Goal: Complete application form: Complete application form

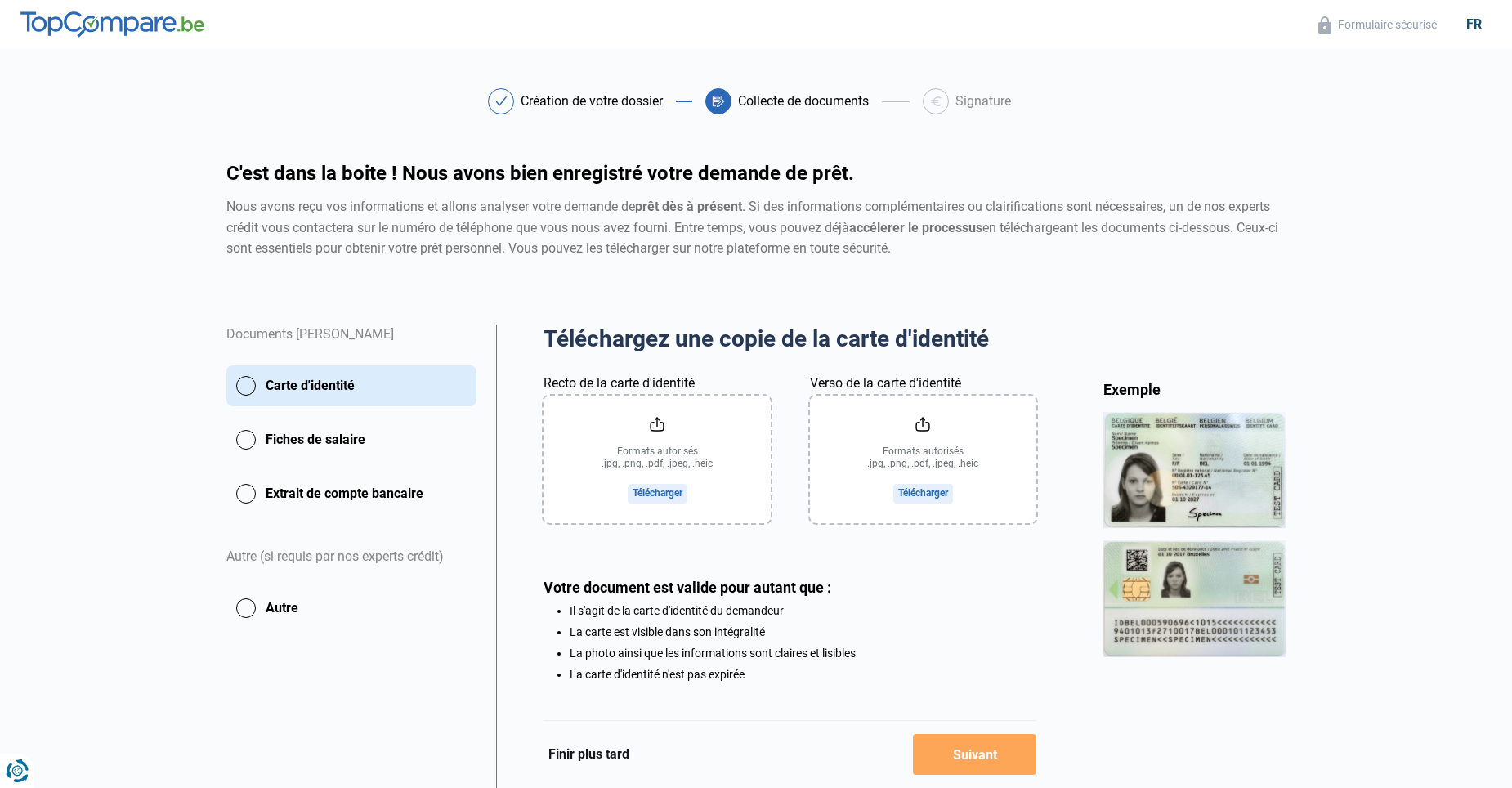
click at [599, 463] on input "Recto de la carte d'identité" at bounding box center [657, 459] width 226 height 128
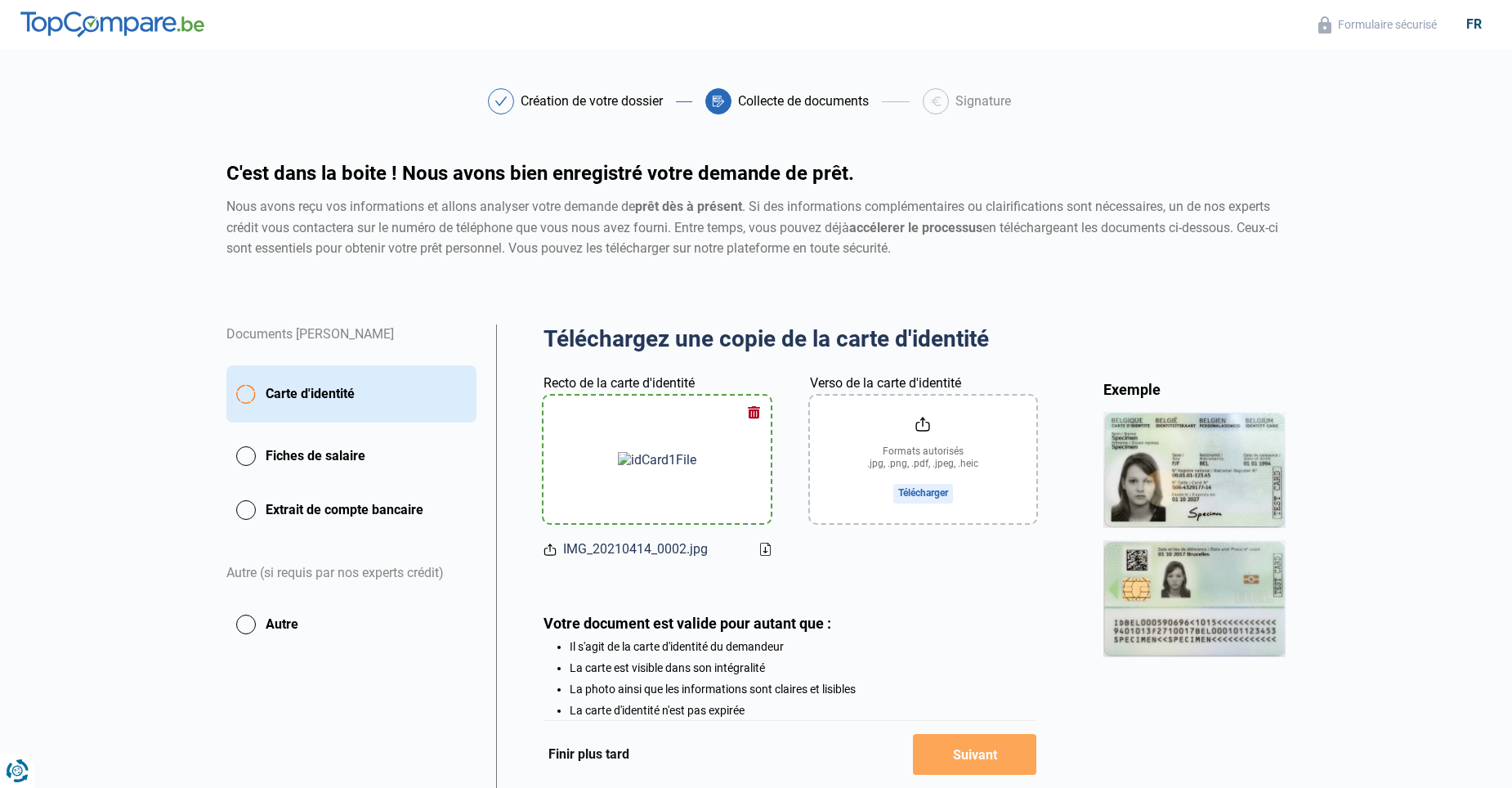
click at [945, 496] on input "Verso de la carte d'identité" at bounding box center [923, 459] width 226 height 128
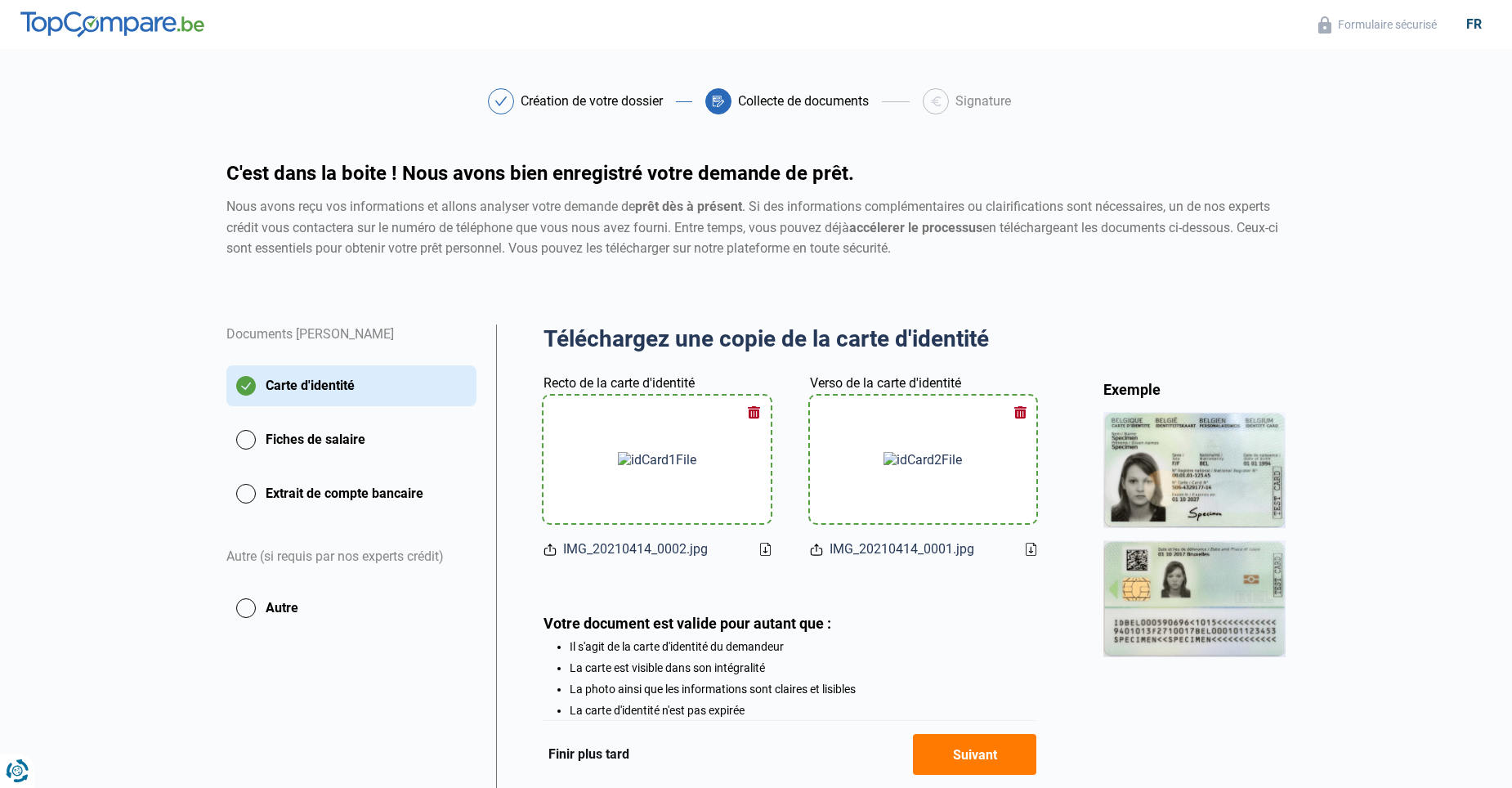
click at [749, 414] on button "button" at bounding box center [754, 412] width 25 height 25
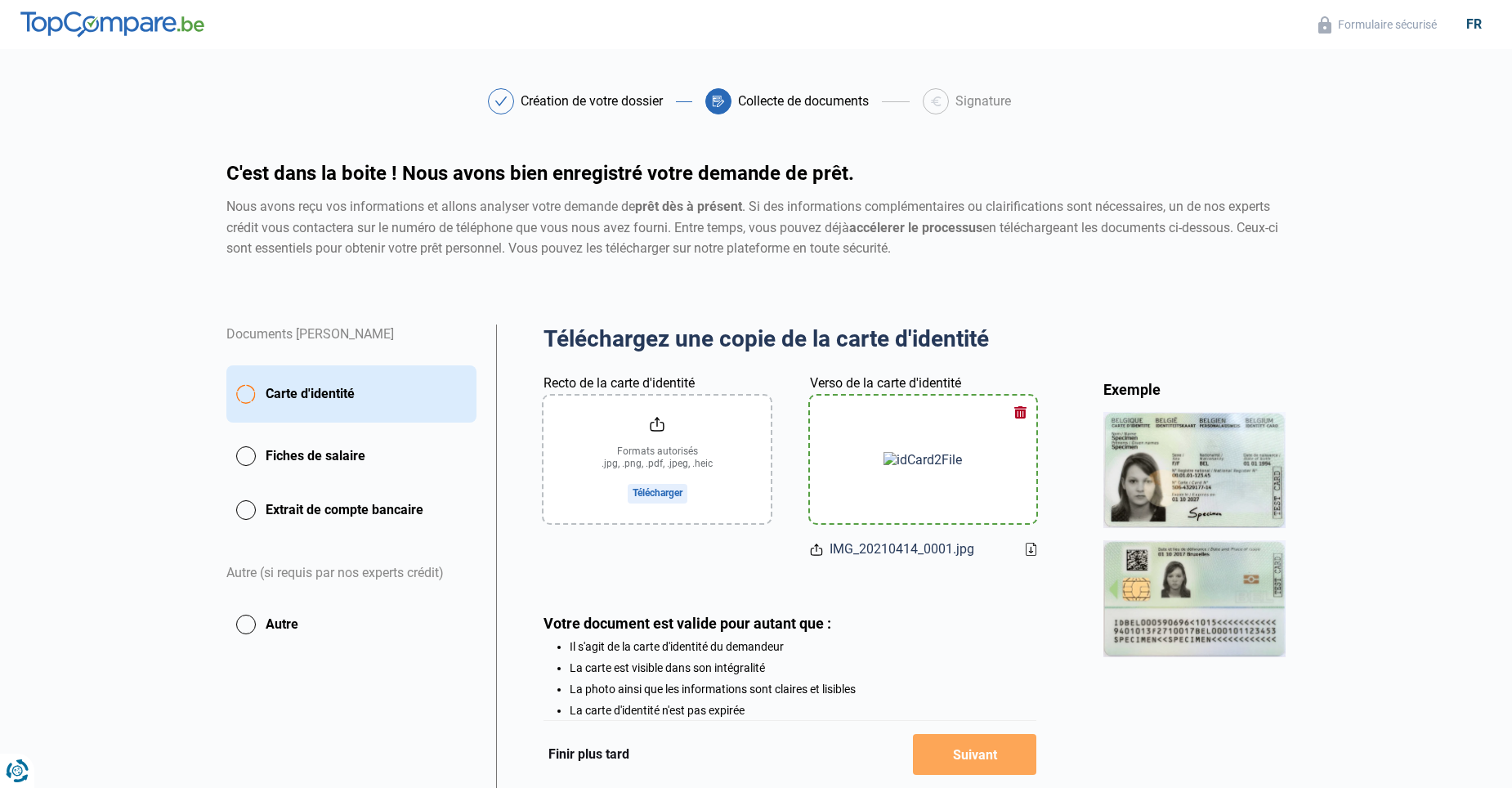
click at [1024, 409] on button "button" at bounding box center [1020, 412] width 25 height 25
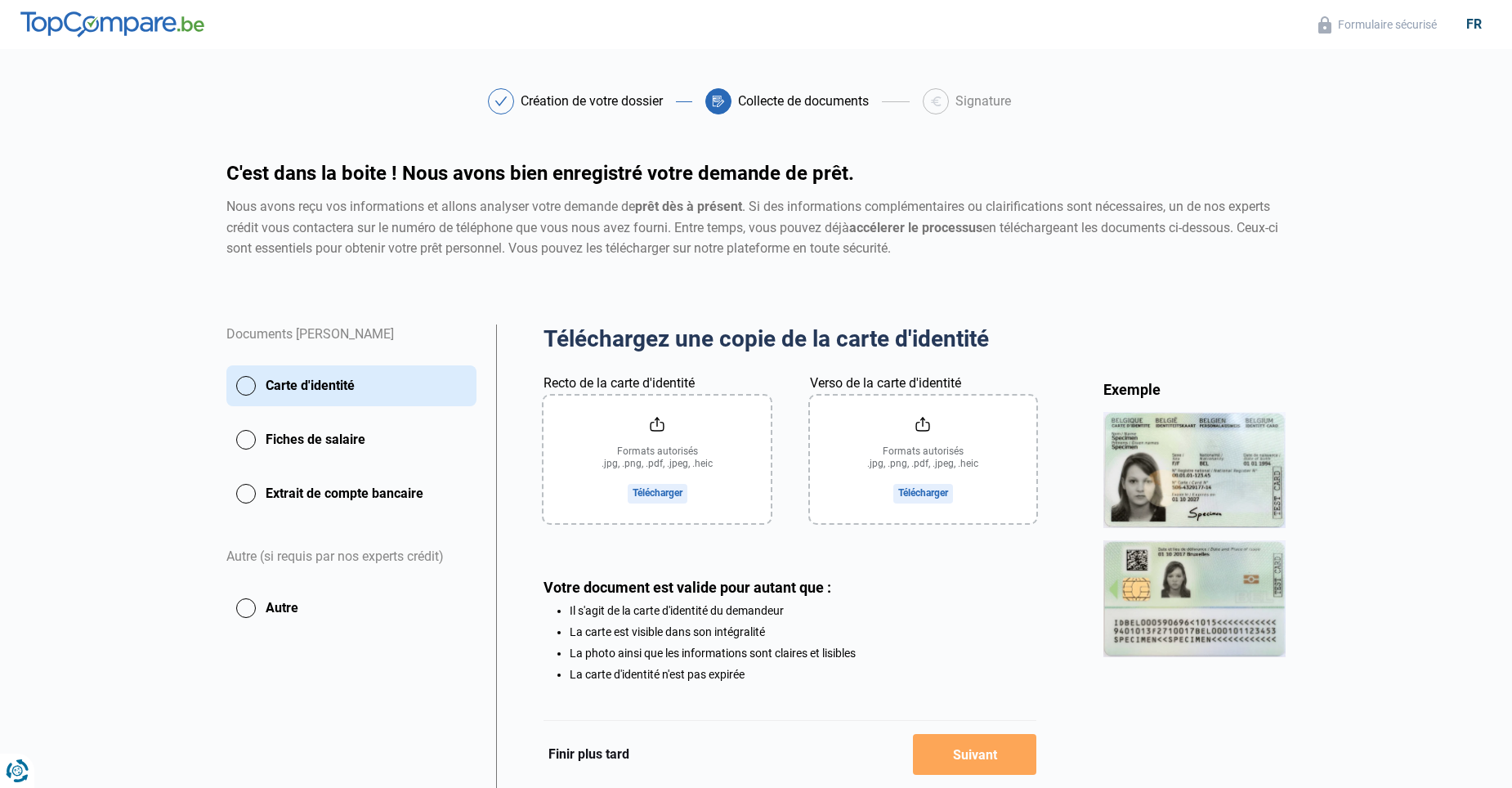
click at [679, 487] on input "Recto de la carte d'identité" at bounding box center [657, 459] width 226 height 128
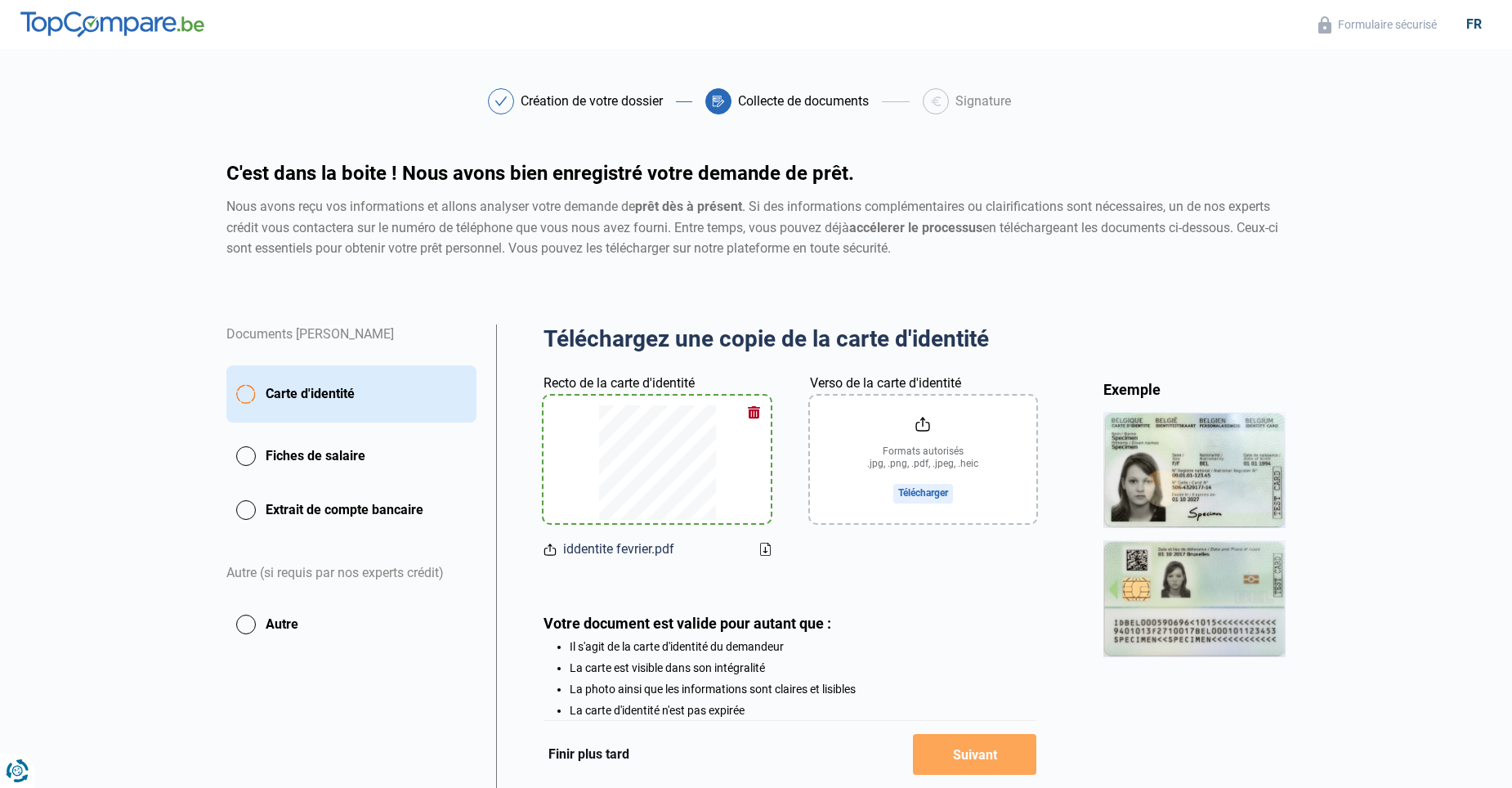
click at [925, 497] on input "Verso de la carte d'identité" at bounding box center [923, 459] width 226 height 128
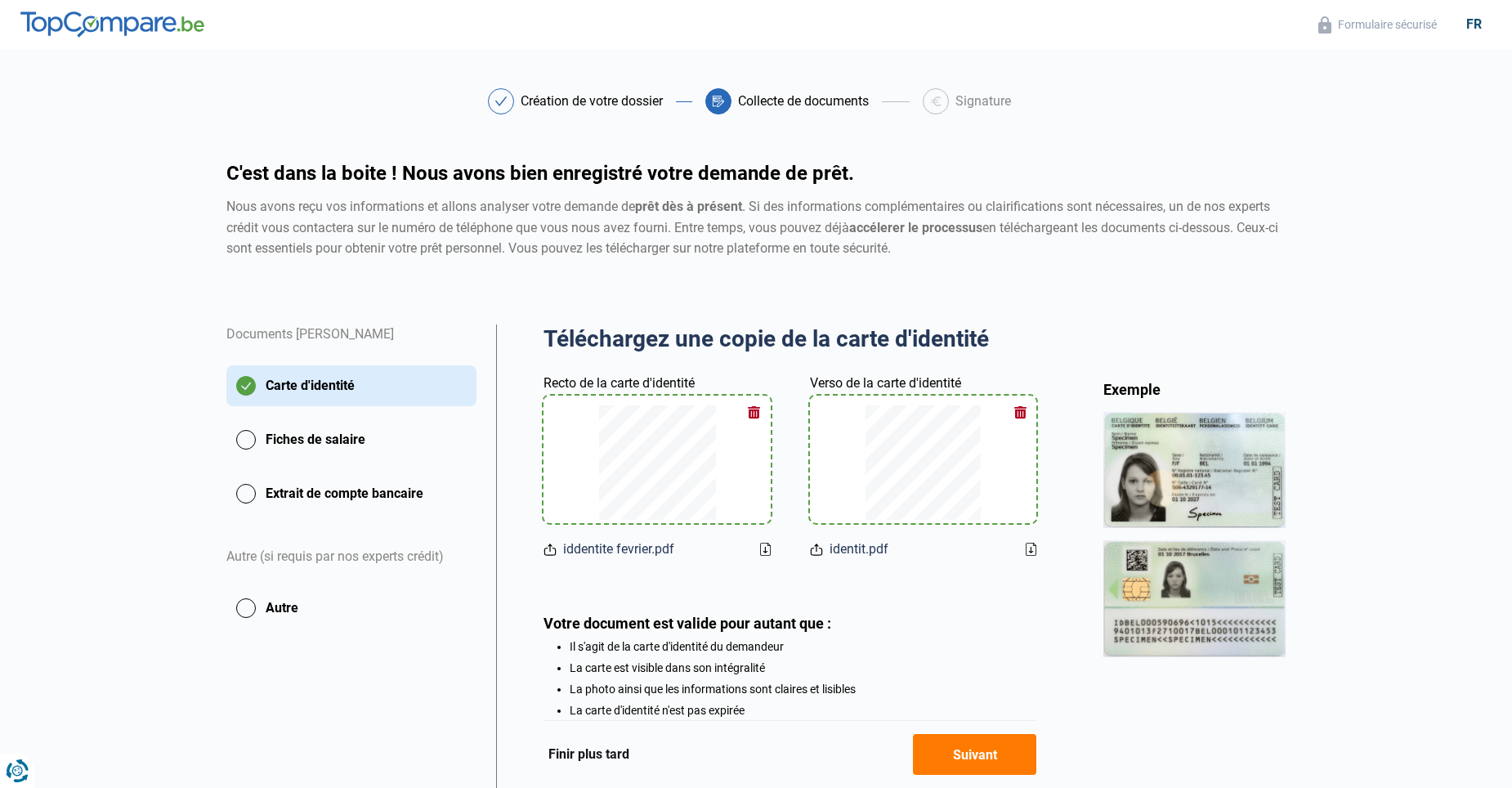
click at [247, 445] on button "Fiches de salaire" at bounding box center [351, 440] width 250 height 40
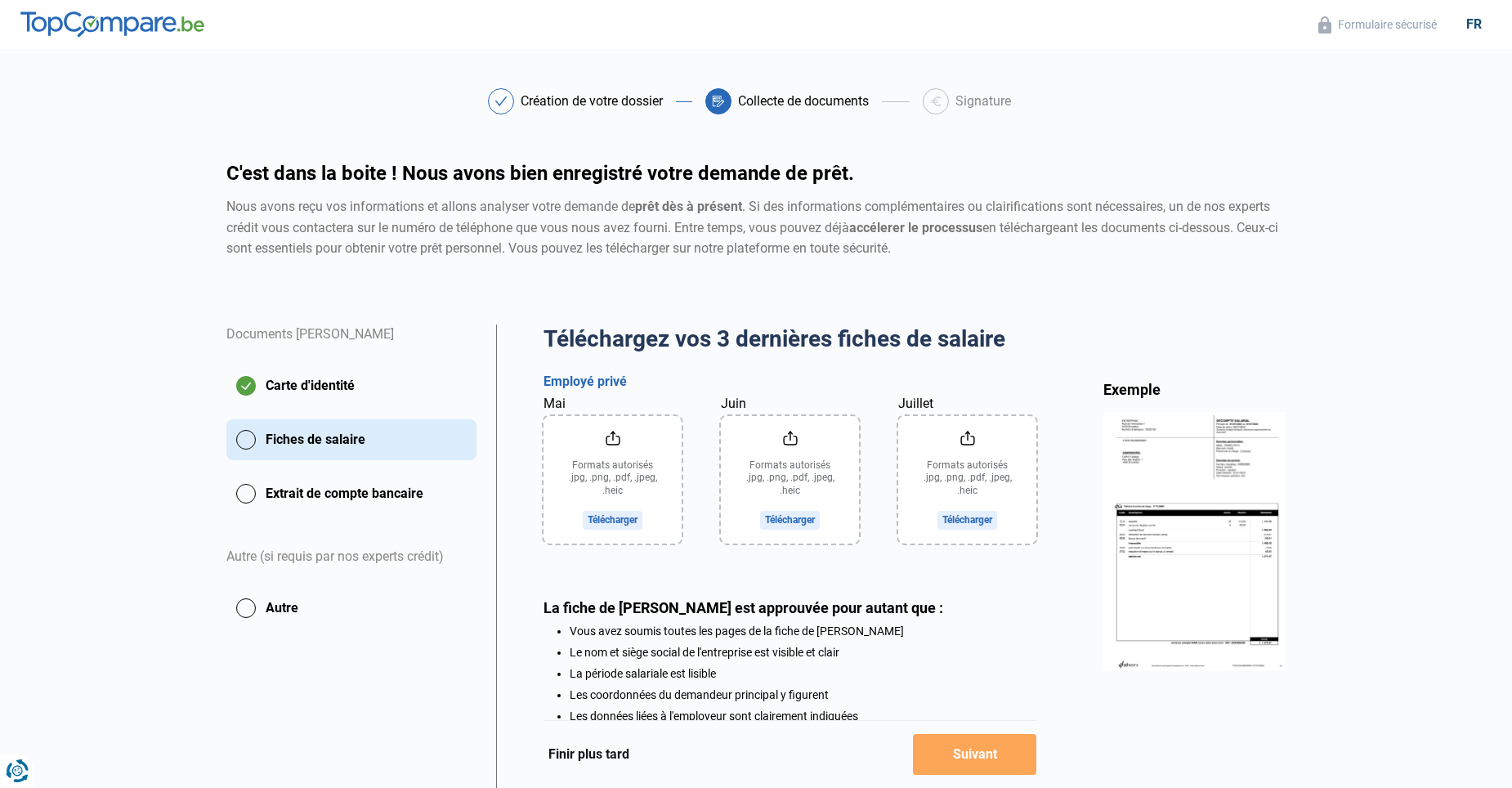
click at [593, 519] on input "Mai" at bounding box center [613, 479] width 138 height 128
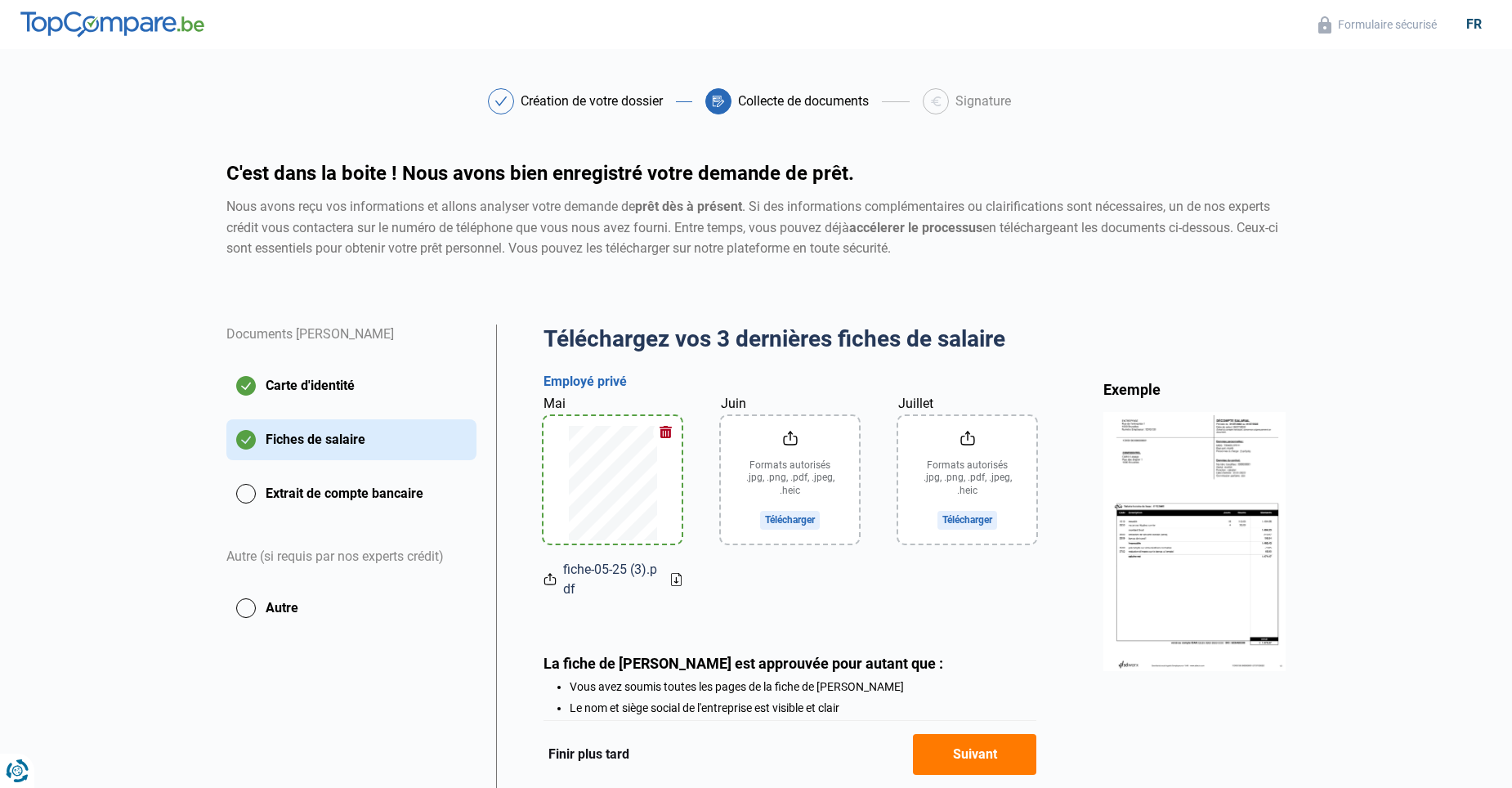
click at [774, 522] on input "Juin" at bounding box center [790, 479] width 138 height 128
click at [984, 522] on input "Juillet" at bounding box center [968, 479] width 138 height 128
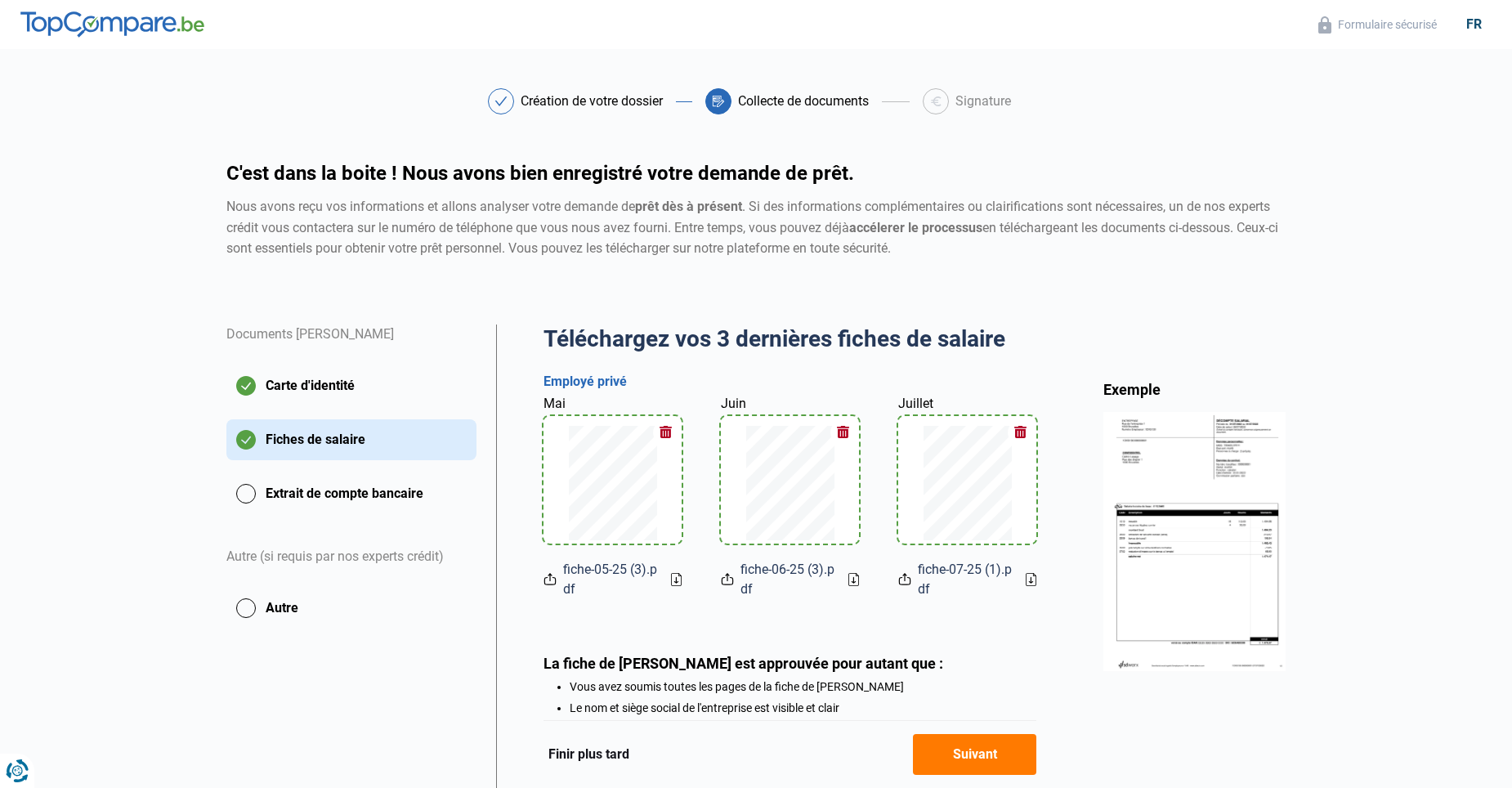
click at [278, 502] on button "Extrait de compte bancaire" at bounding box center [351, 494] width 250 height 40
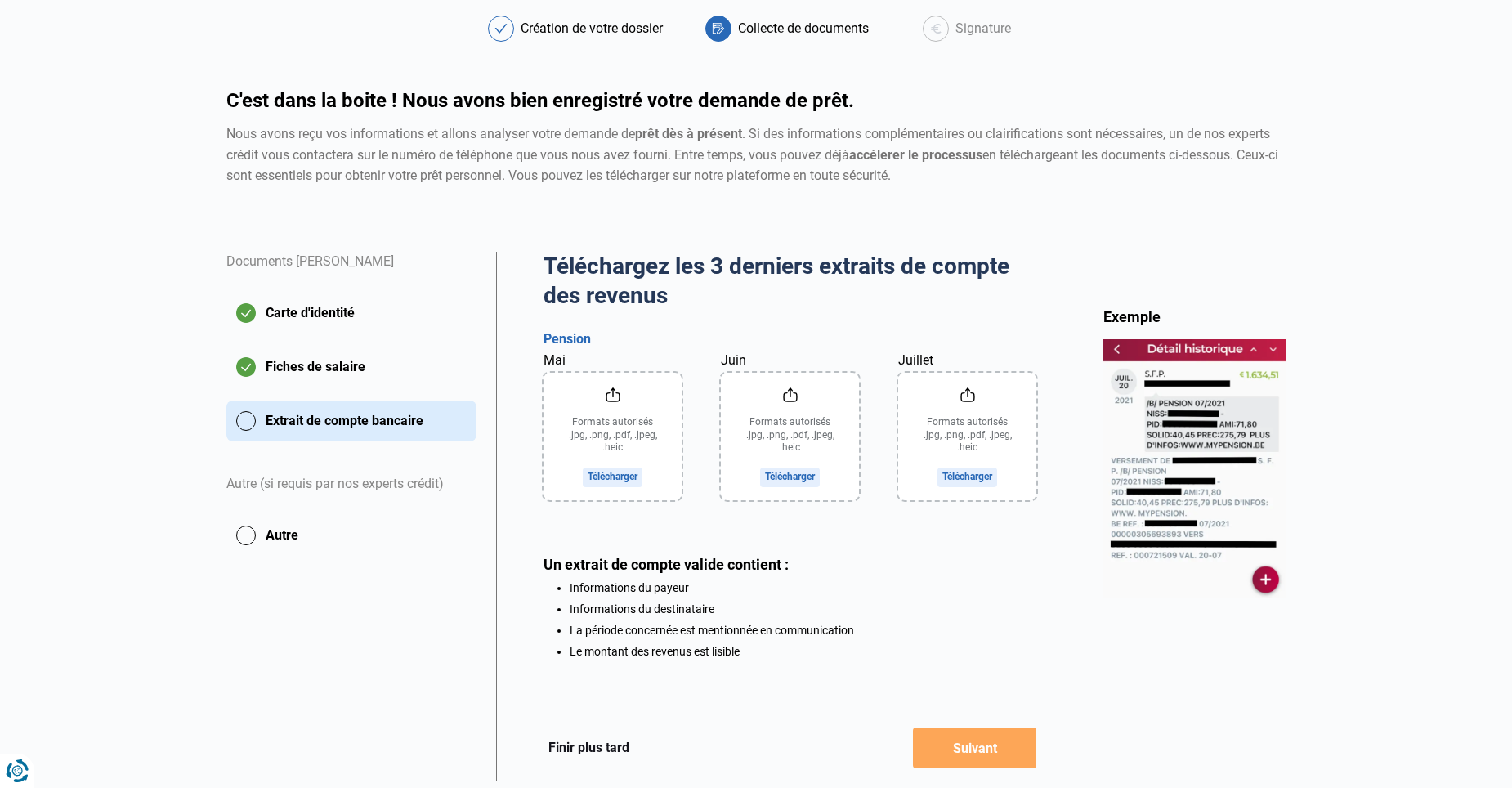
scroll to position [82, 0]
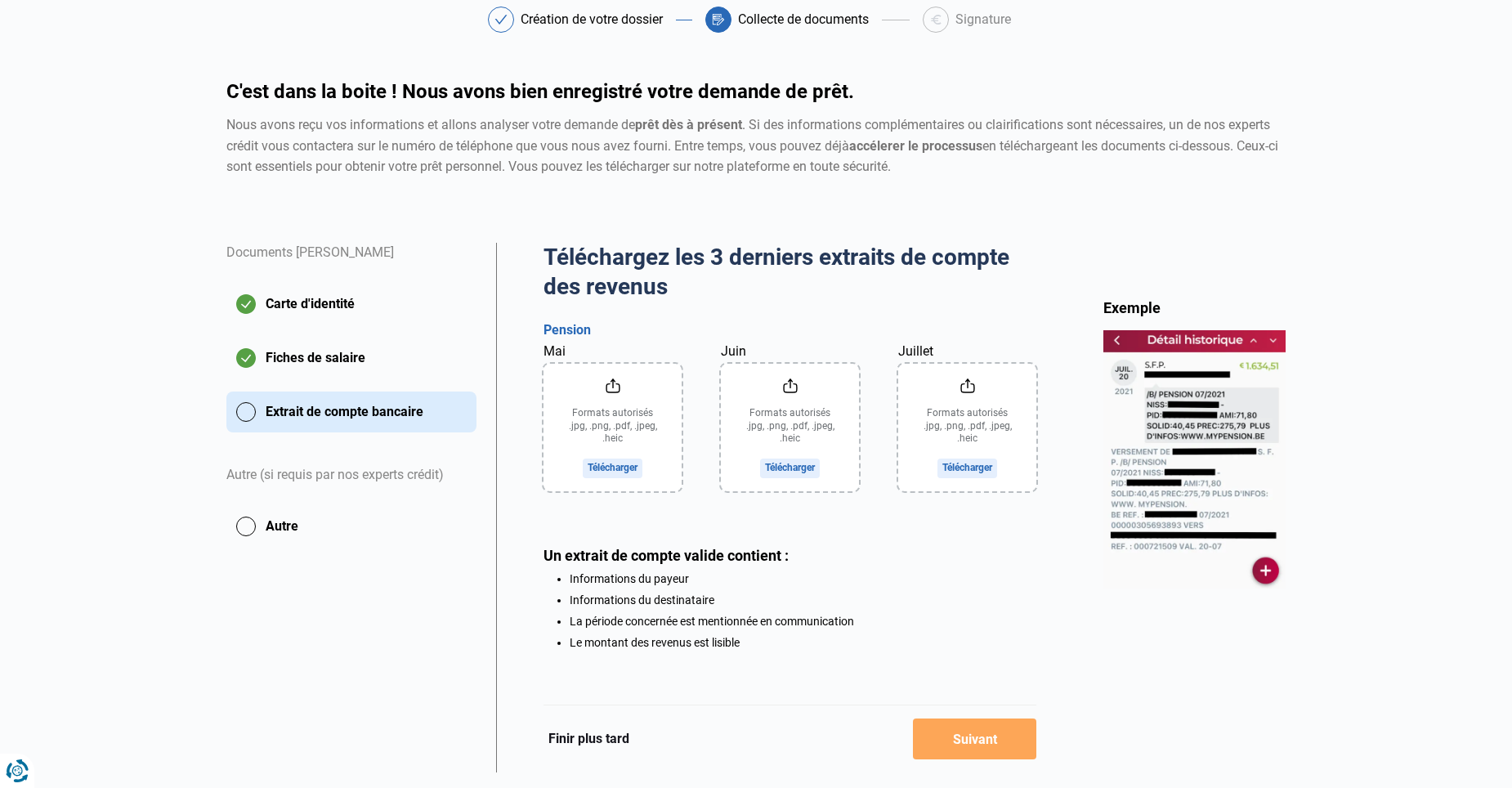
click at [601, 465] on input "Mai" at bounding box center [613, 428] width 138 height 128
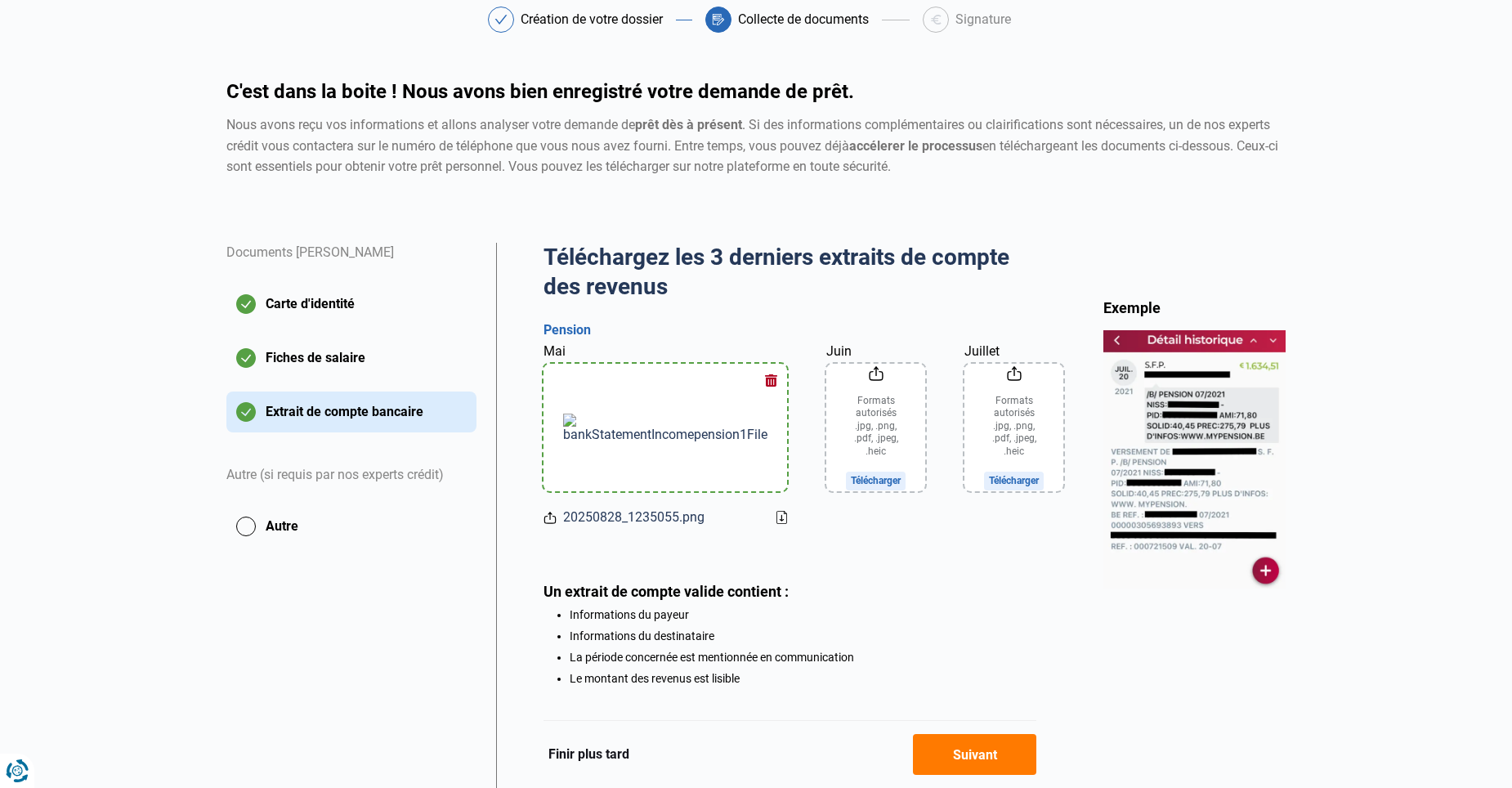
click at [631, 419] on img at bounding box center [665, 428] width 204 height 29
click at [614, 519] on span "20250828_1235055.png" at bounding box center [634, 517] width 142 height 19
drag, startPoint x: 562, startPoint y: 528, endPoint x: 673, endPoint y: 526, distance: 111.0
click at [776, 524] on icon at bounding box center [782, 518] width 11 height 13
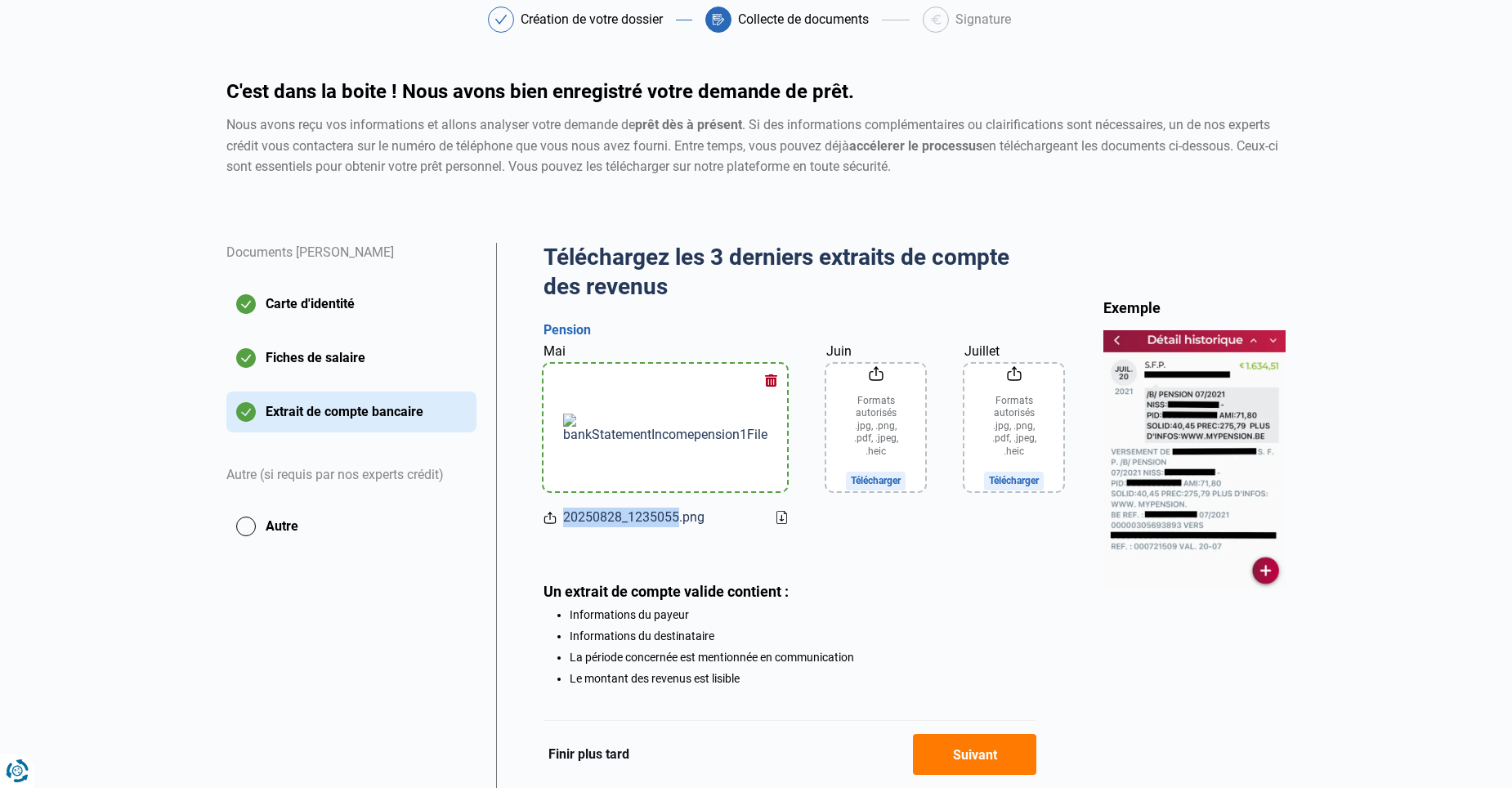
click at [776, 524] on icon at bounding box center [782, 518] width 11 height 13
click at [759, 382] on button "button" at bounding box center [771, 380] width 25 height 25
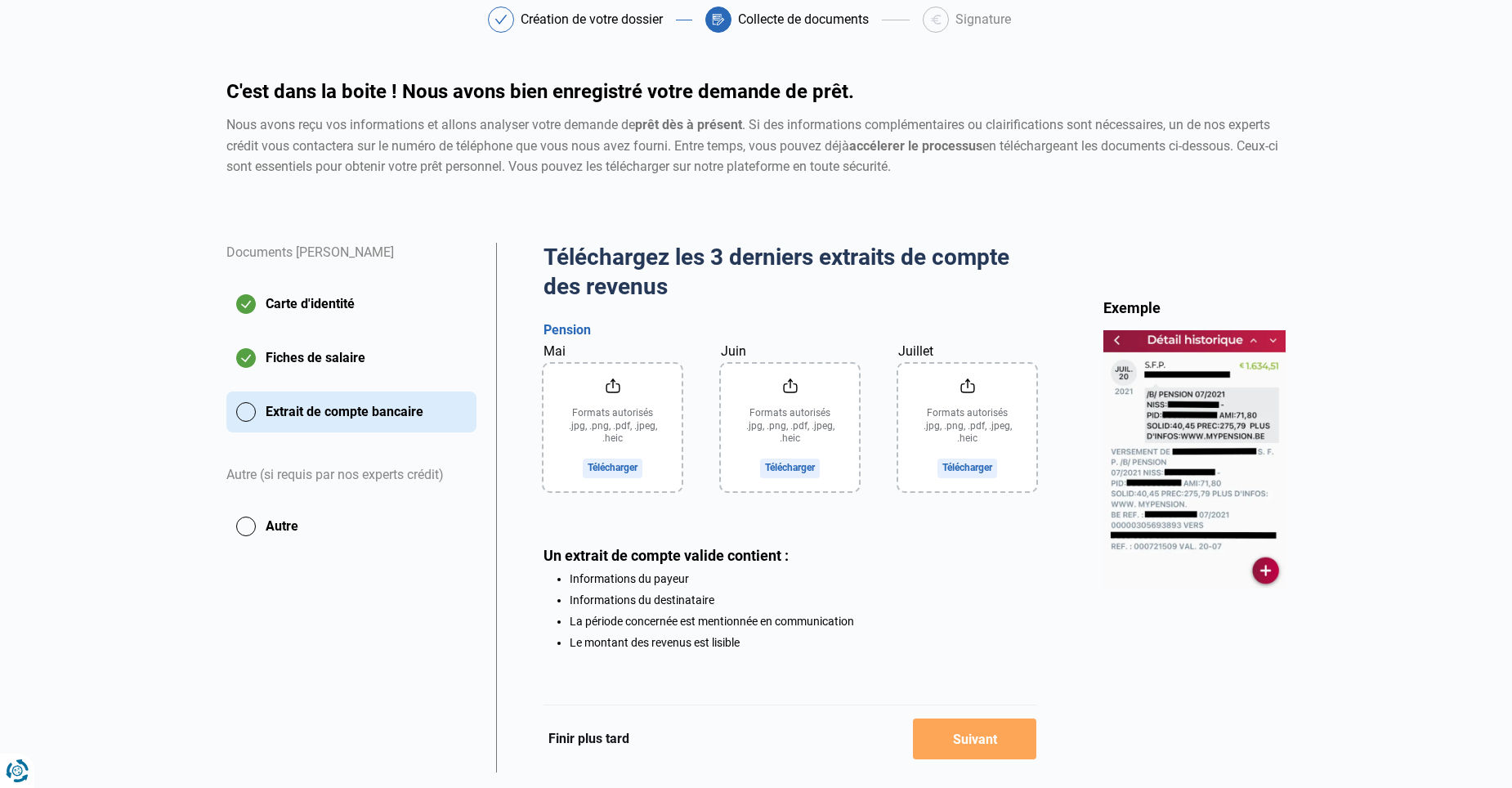
click at [788, 463] on input "Juin" at bounding box center [790, 428] width 138 height 128
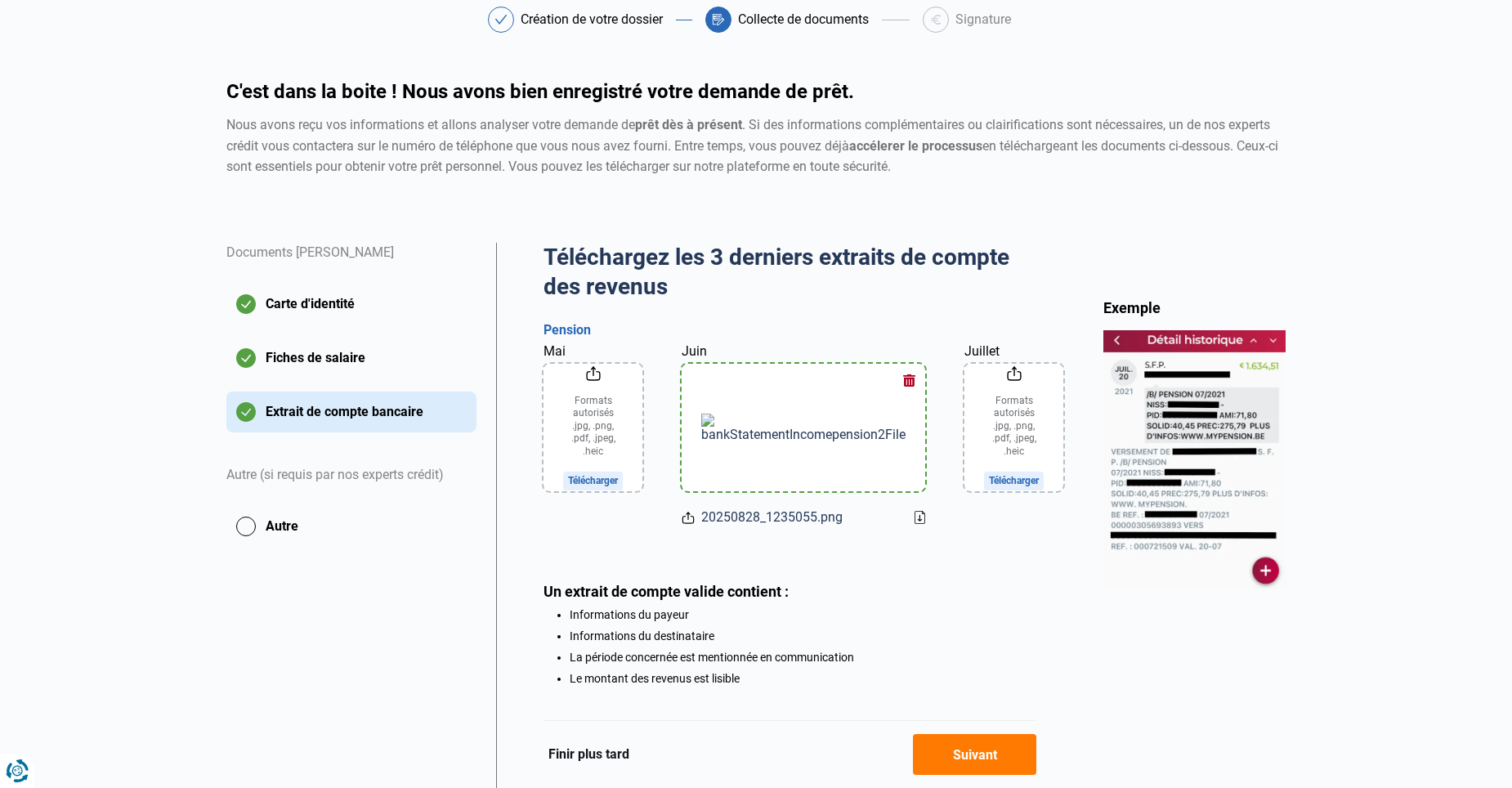
click at [915, 524] on icon at bounding box center [921, 518] width 11 height 13
click at [967, 474] on input "Juillet" at bounding box center [1014, 428] width 99 height 128
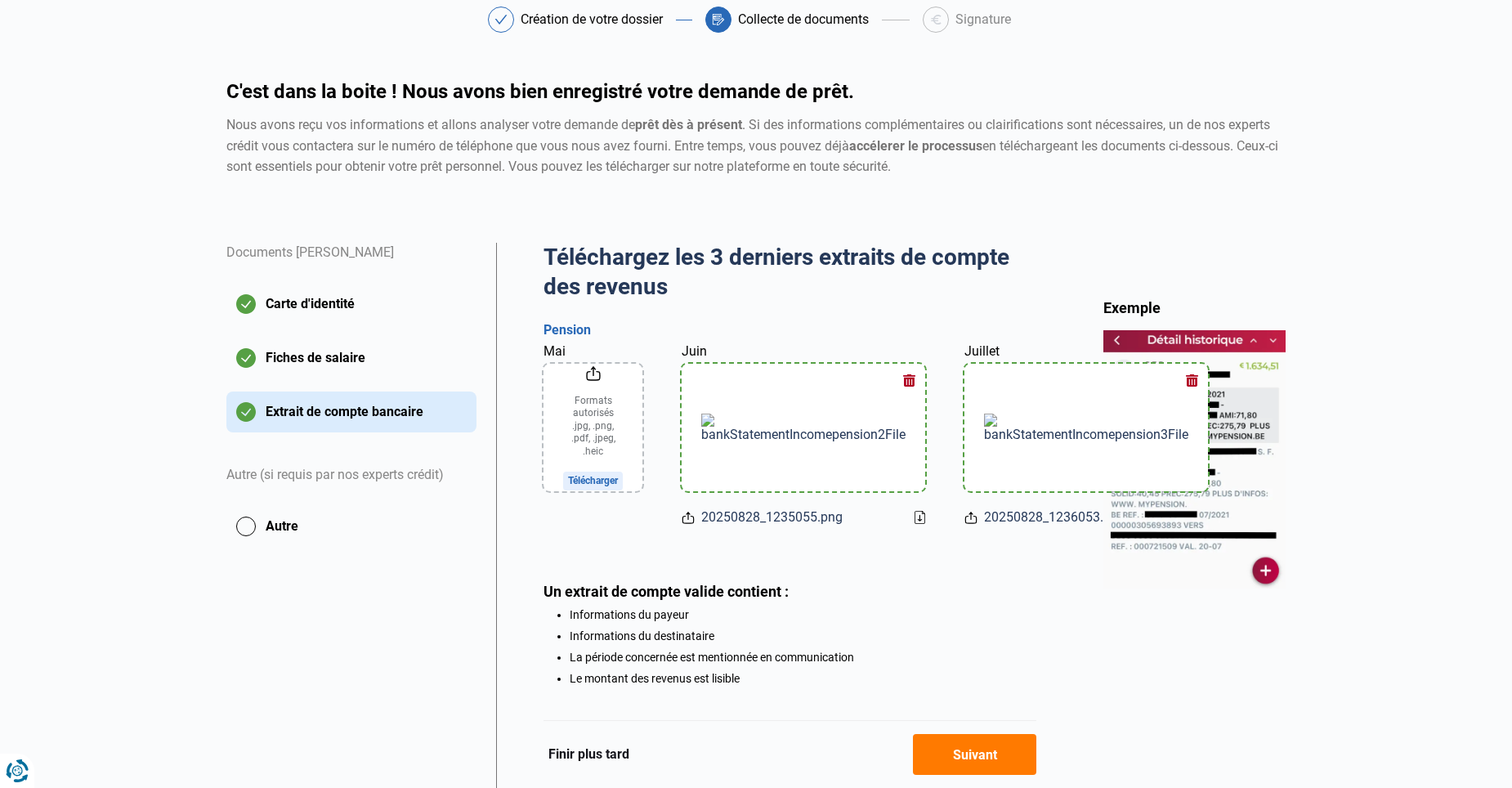
click at [1197, 524] on icon at bounding box center [1203, 518] width 11 height 13
click at [1180, 380] on button "button" at bounding box center [1192, 380] width 25 height 25
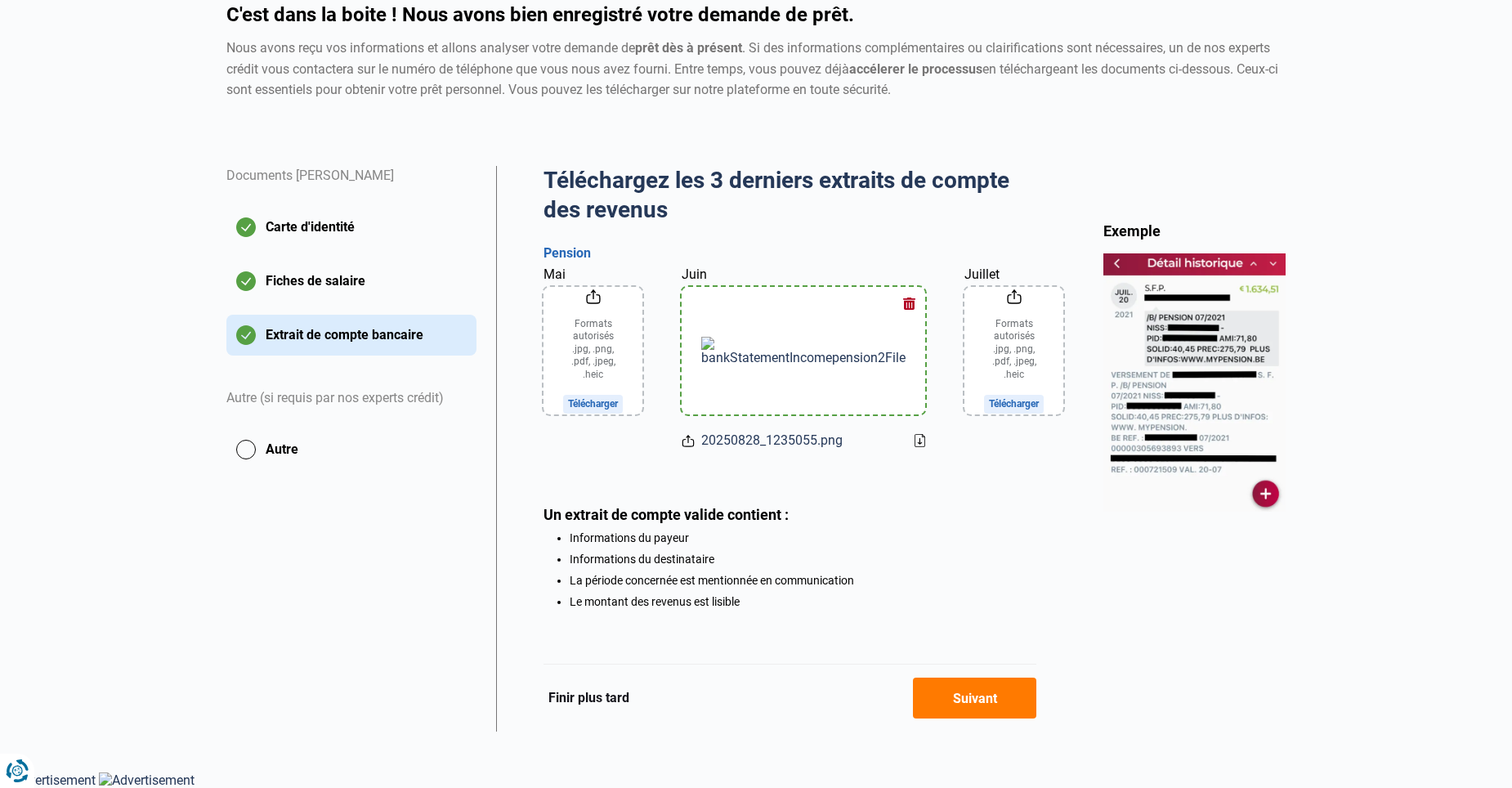
scroll to position [180, 0]
click at [607, 367] on input "Mai" at bounding box center [593, 350] width 99 height 128
click at [897, 291] on button "button" at bounding box center [909, 303] width 25 height 25
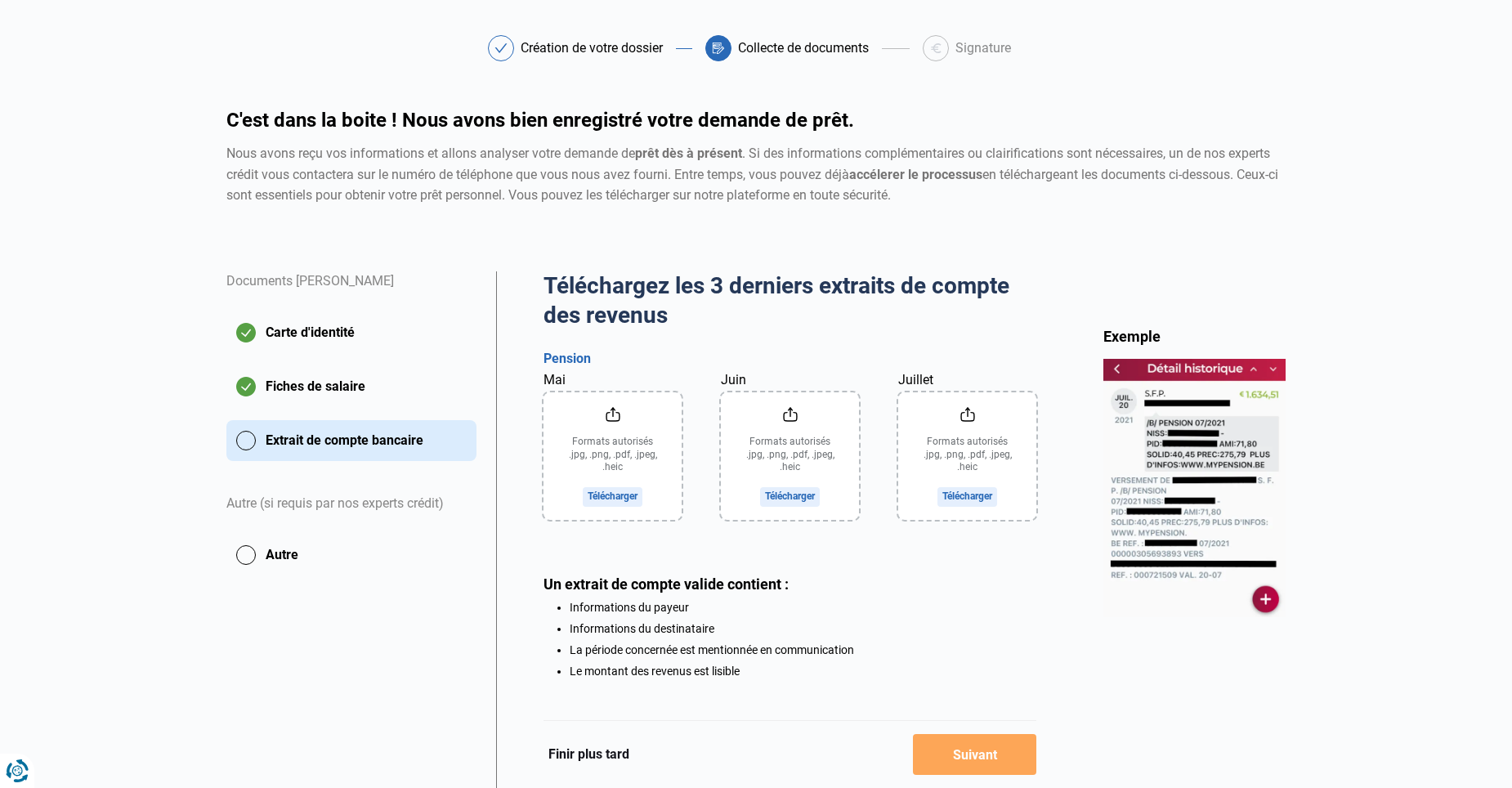
scroll to position [82, 0]
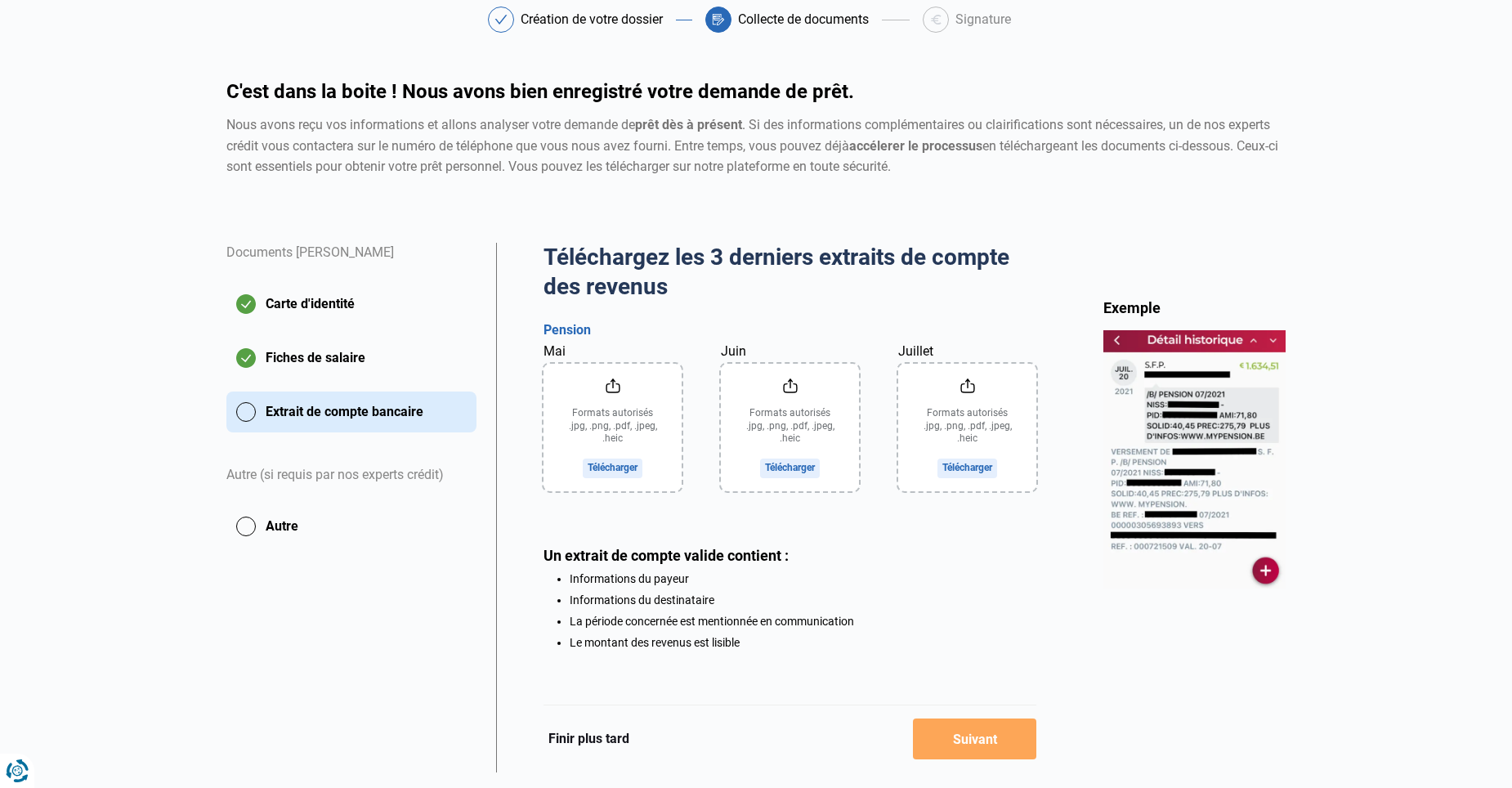
click at [631, 463] on input "Mai" at bounding box center [613, 428] width 138 height 128
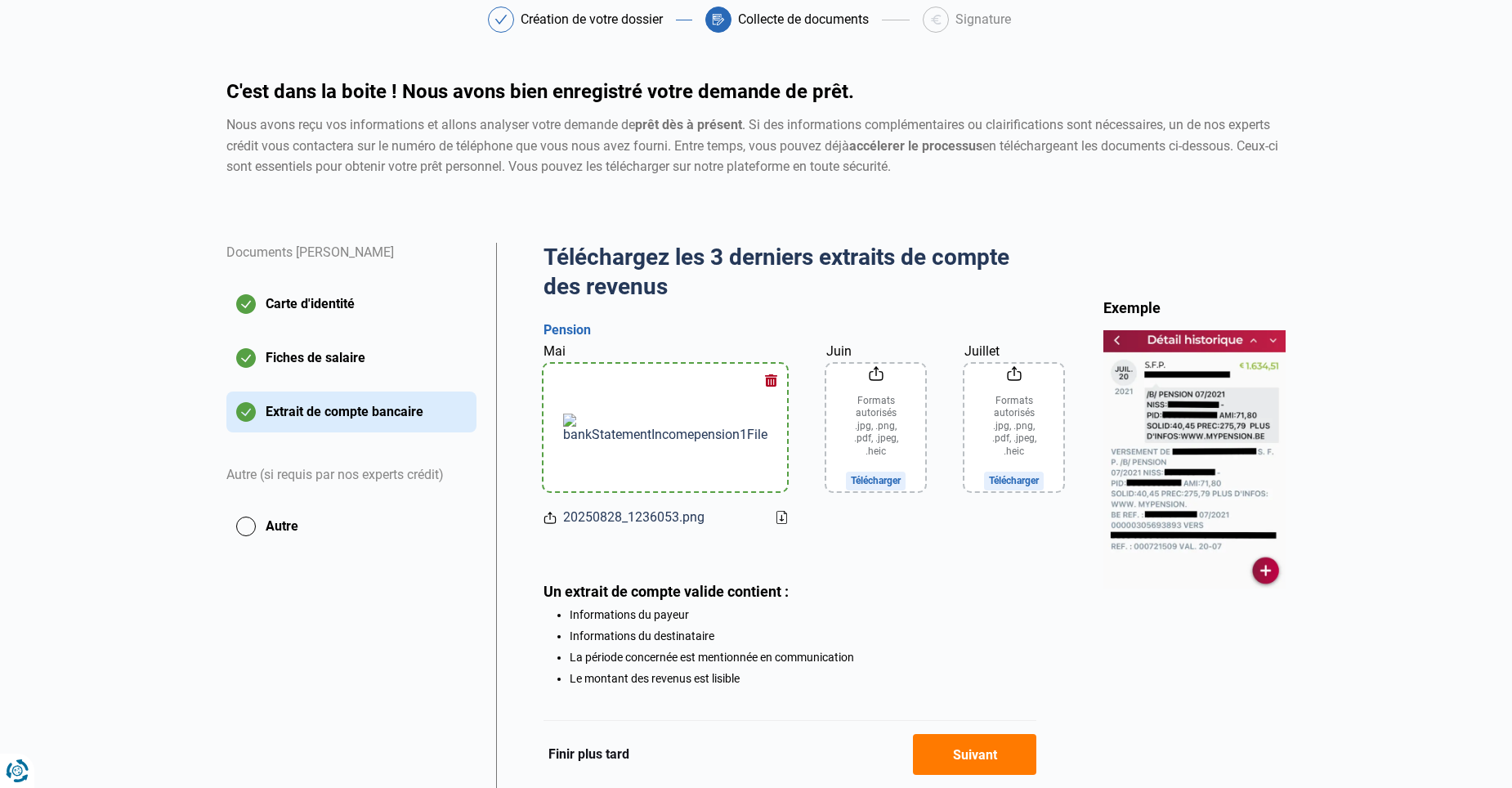
click at [781, 521] on icon at bounding box center [783, 519] width 4 height 6
click at [759, 384] on button "button" at bounding box center [771, 380] width 25 height 25
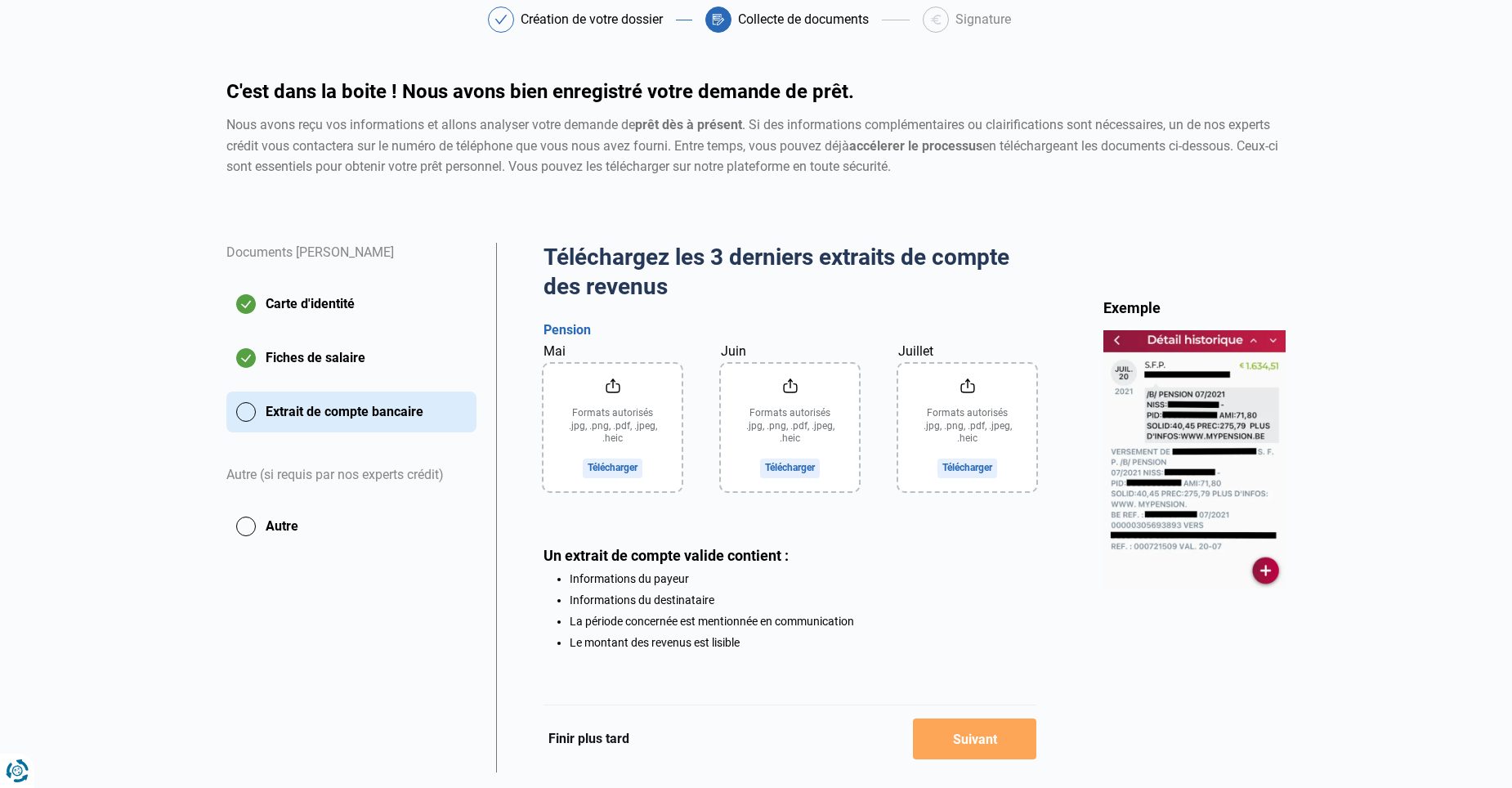
click at [622, 465] on input "Mai" at bounding box center [613, 428] width 138 height 128
click at [632, 476] on input "Mai" at bounding box center [613, 428] width 138 height 128
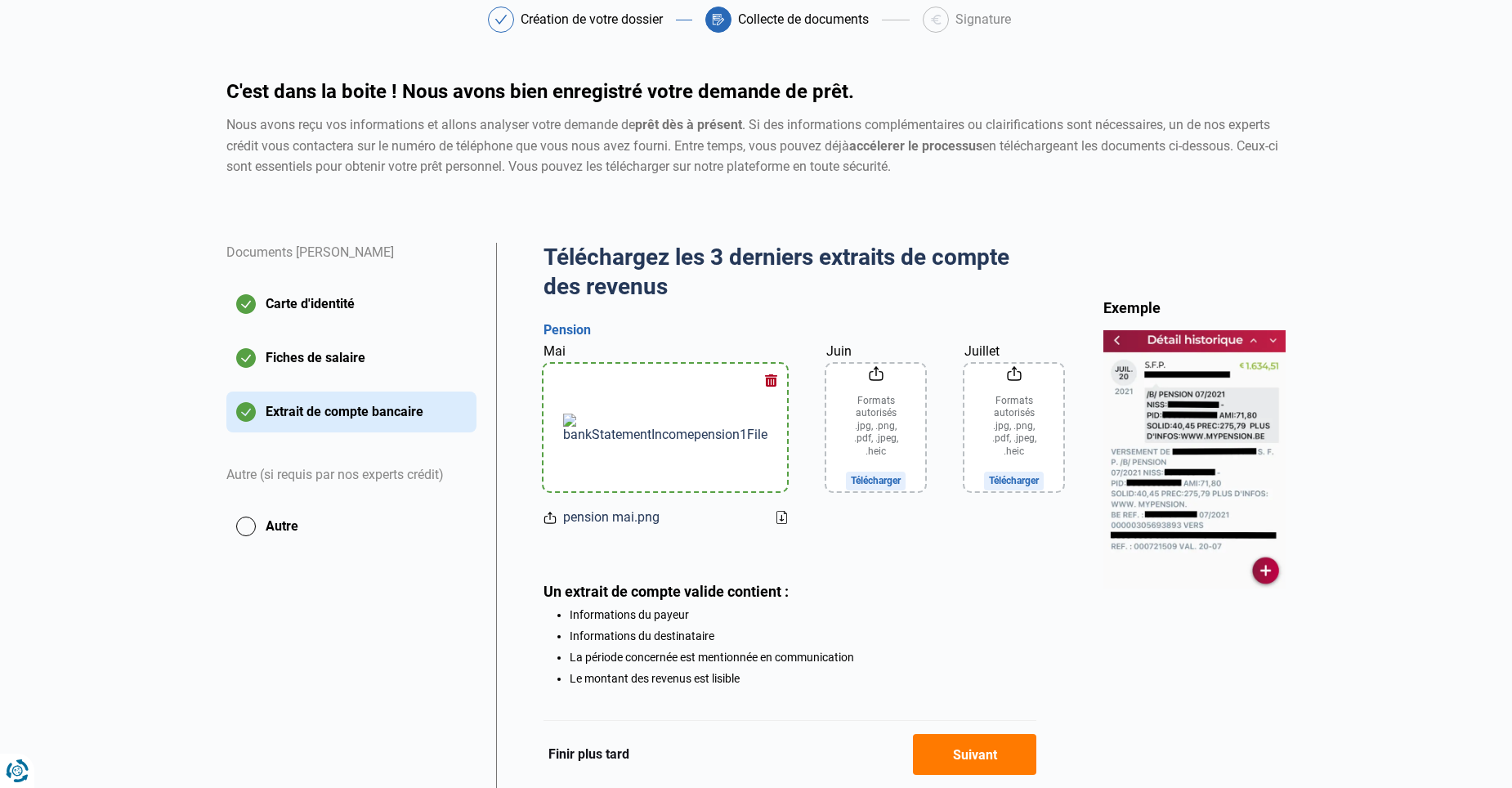
click at [827, 482] on input "Juin" at bounding box center [876, 428] width 99 height 128
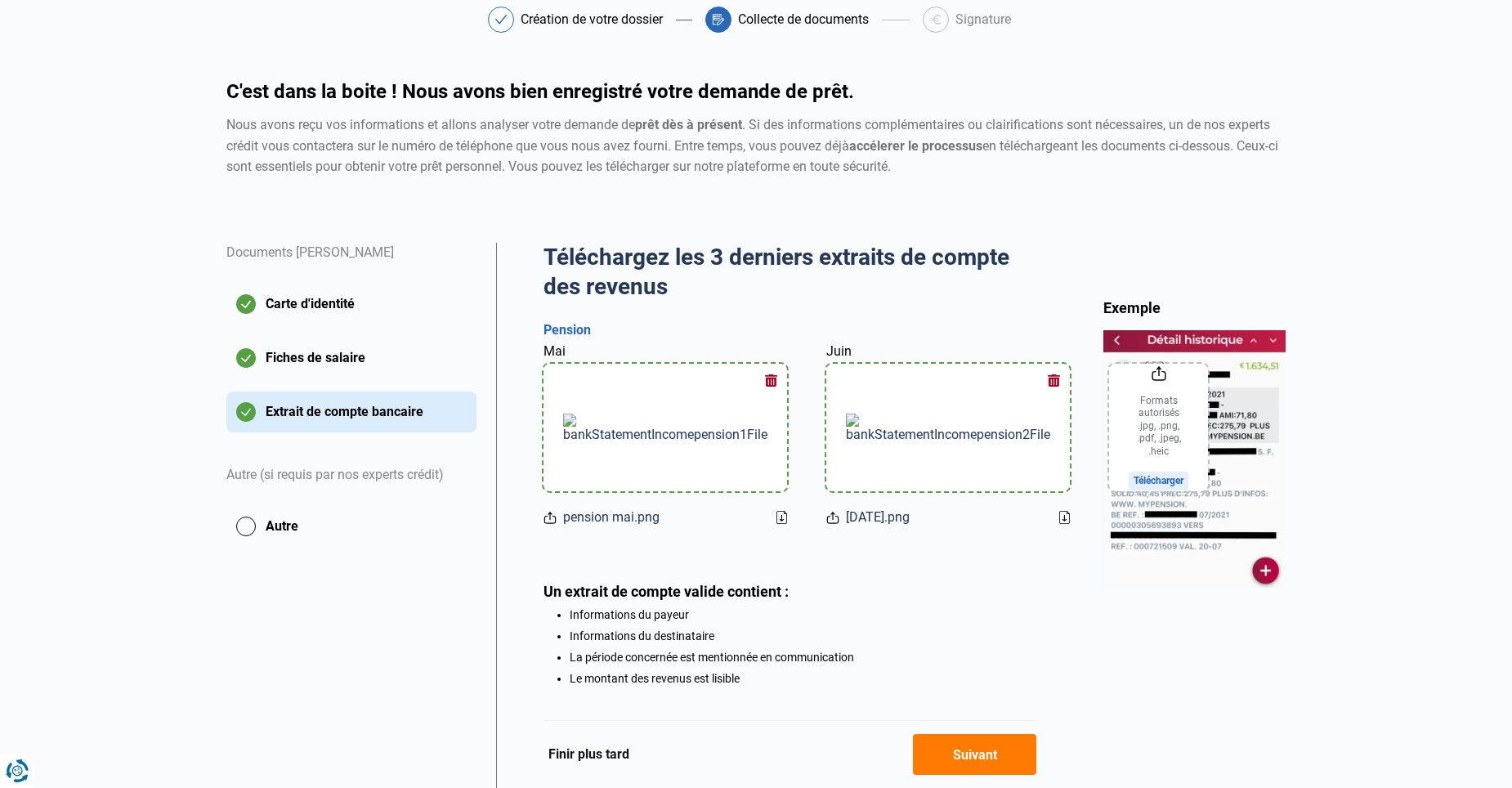
click at [1109, 459] on input "Juillet" at bounding box center [1159, 428] width 99 height 128
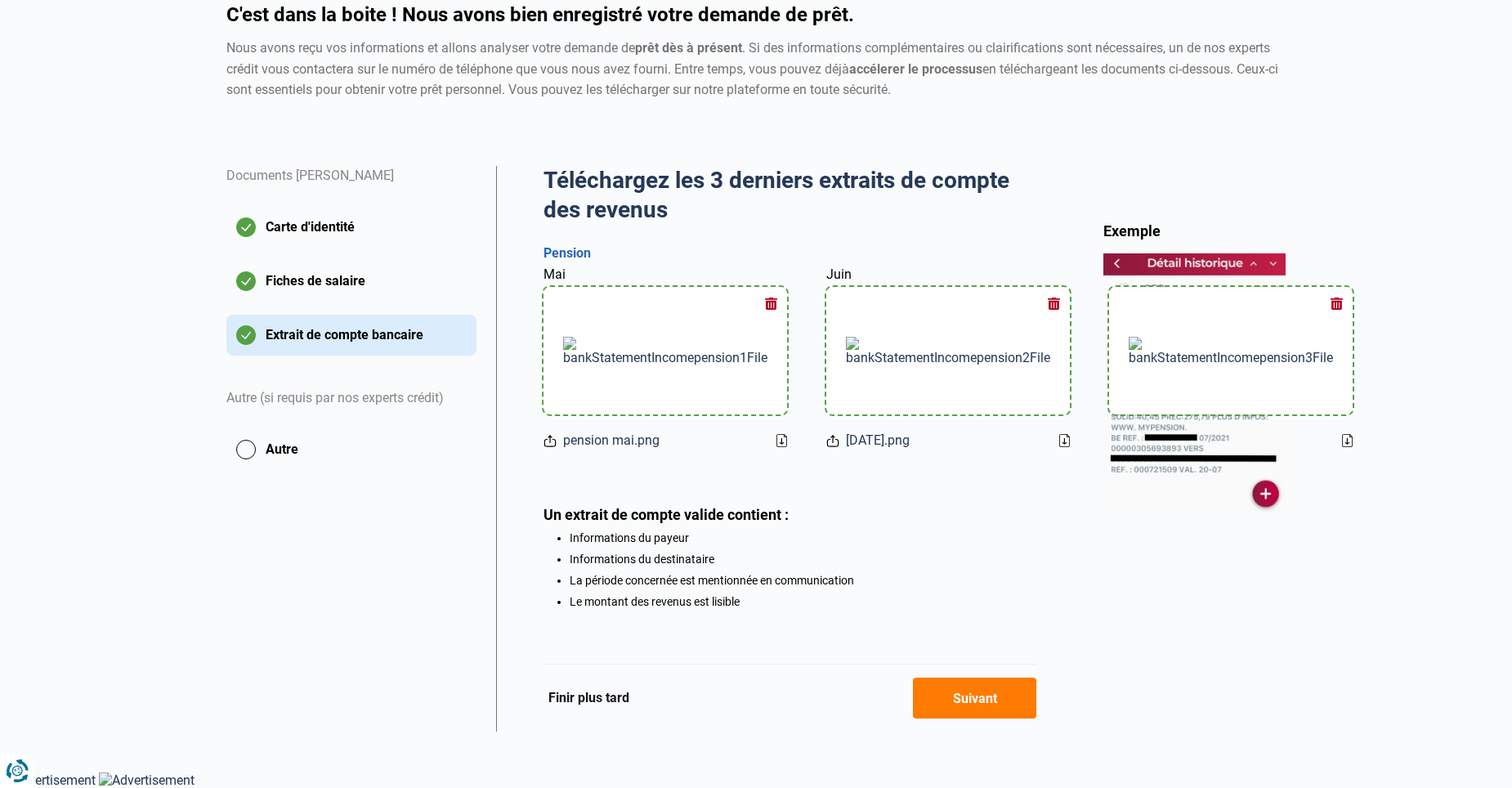
click at [952, 718] on button "Suivant" at bounding box center [975, 698] width 123 height 40
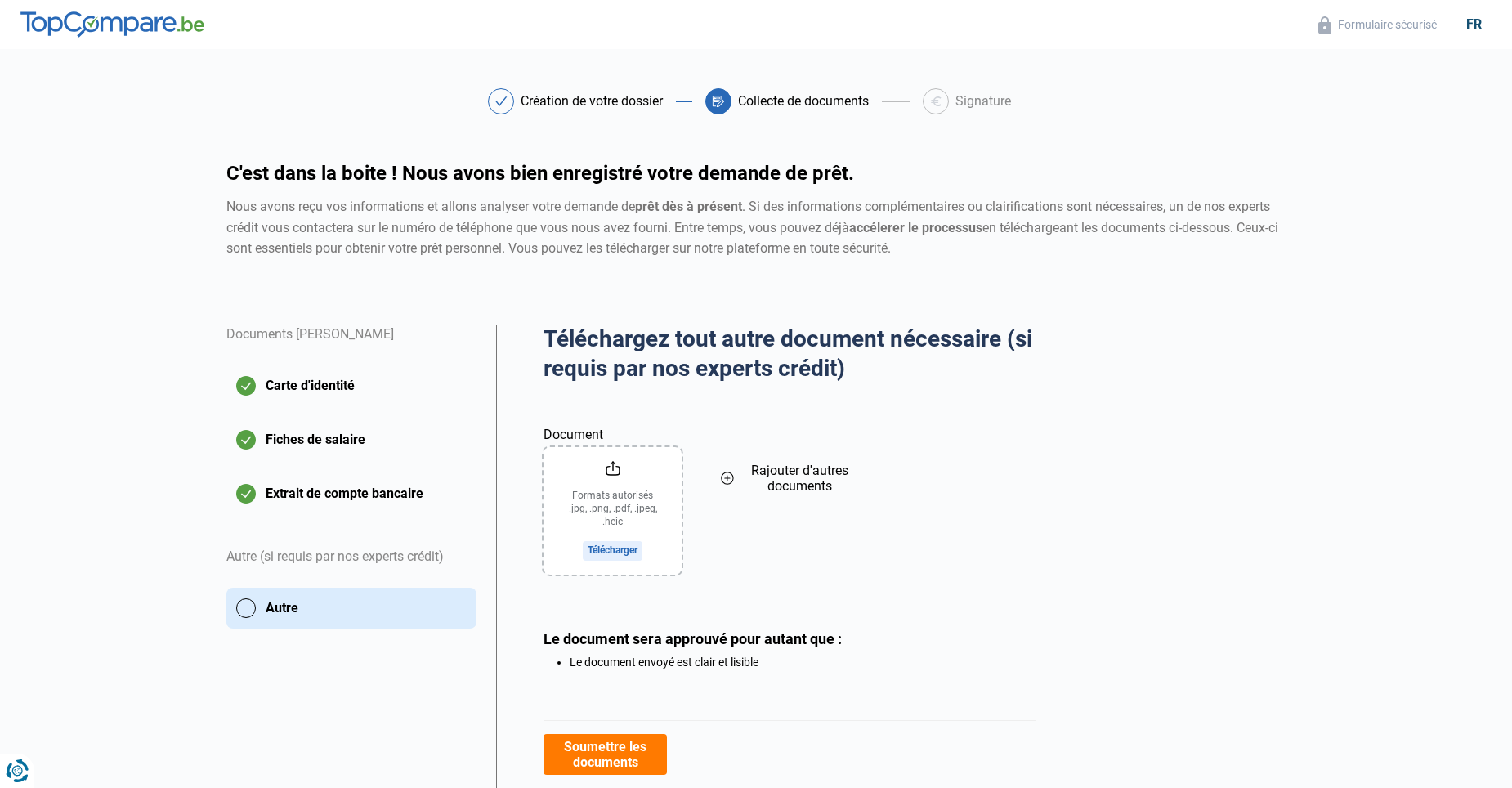
scroll to position [61, 0]
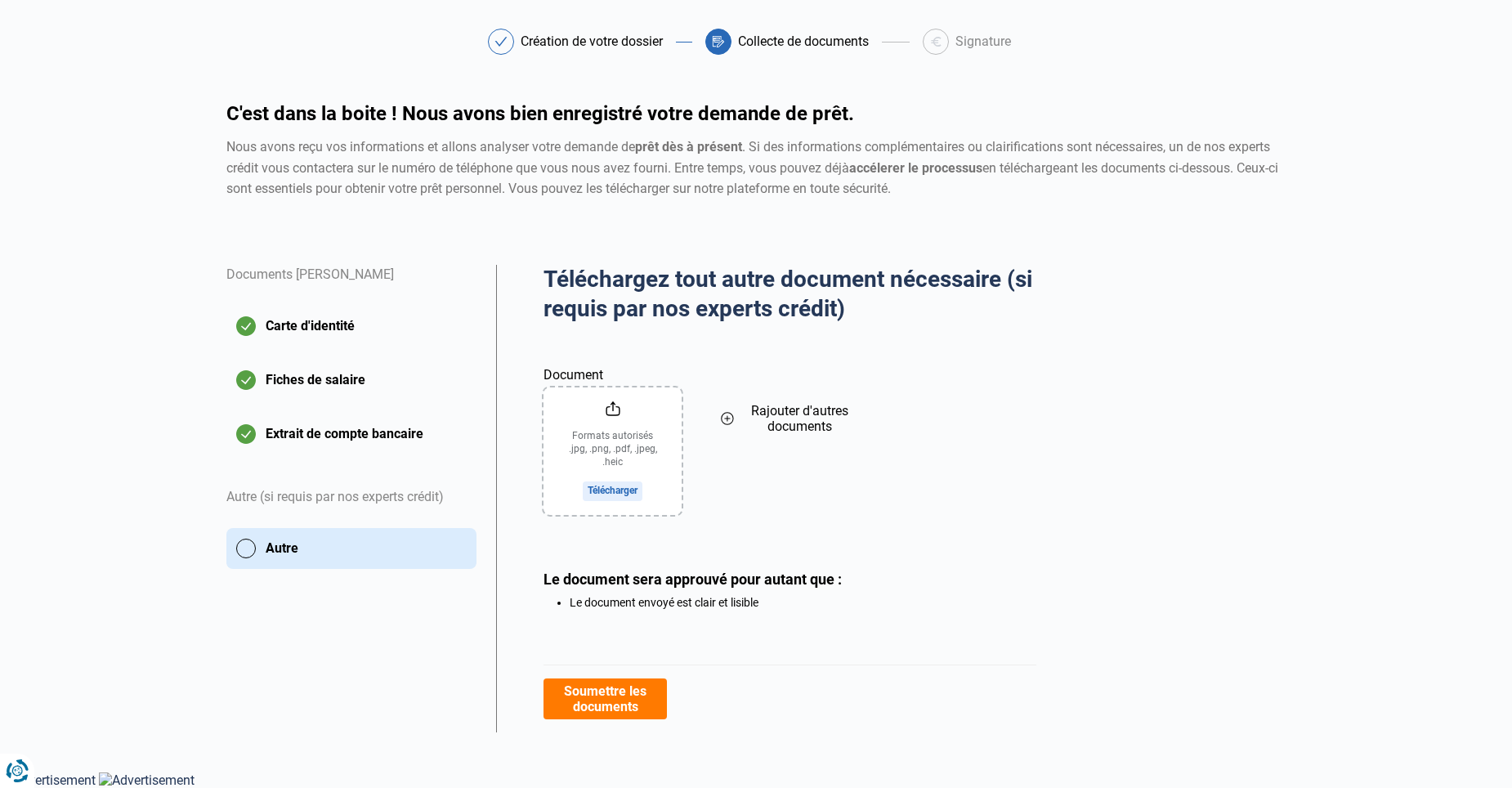
click at [636, 714] on button "Soumettre les documents" at bounding box center [605, 699] width 123 height 40
